Goal: Transaction & Acquisition: Purchase product/service

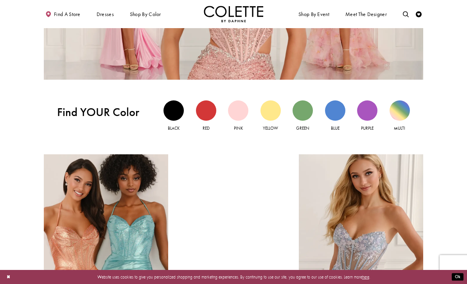
scroll to position [523, 0]
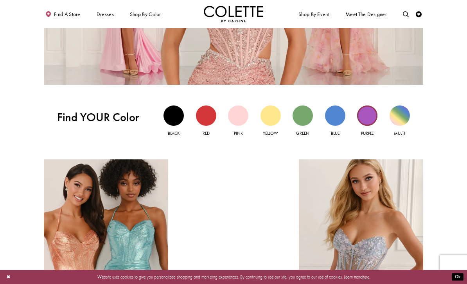
click at [370, 115] on div "Purple view" at bounding box center [367, 116] width 20 height 20
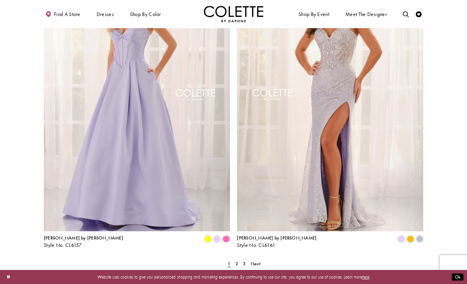
scroll to position [973, 0]
click at [259, 261] on span "Next" at bounding box center [256, 264] width 10 height 6
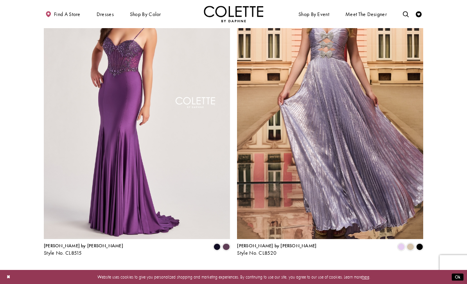
scroll to position [964, 0]
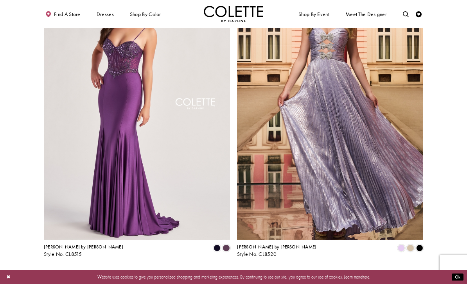
click at [260, 269] on link "Next" at bounding box center [253, 273] width 13 height 9
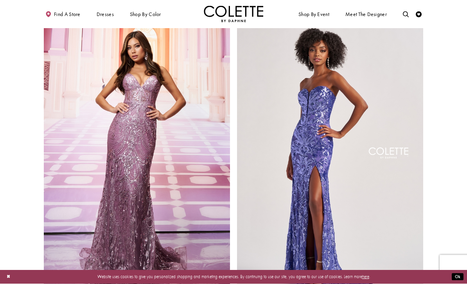
scroll to position [696, 0]
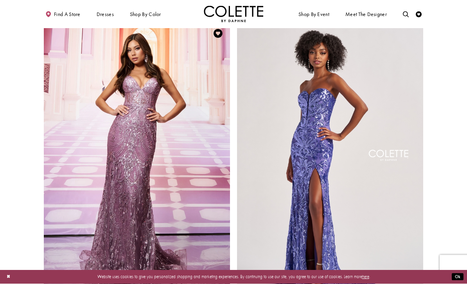
scroll to position [694, 0]
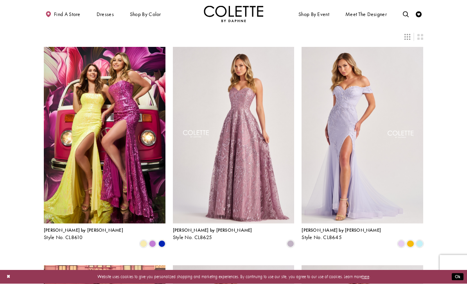
scroll to position [0, 0]
